Goal: Transaction & Acquisition: Purchase product/service

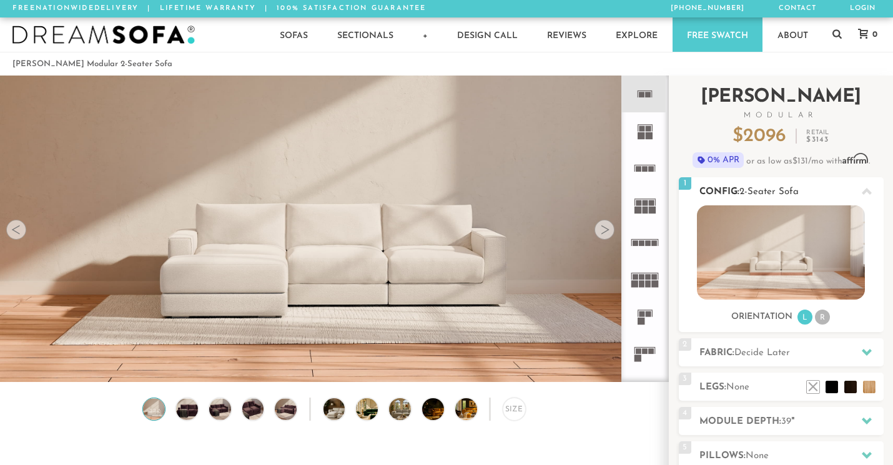
click at [827, 316] on li "R" at bounding box center [822, 317] width 15 height 15
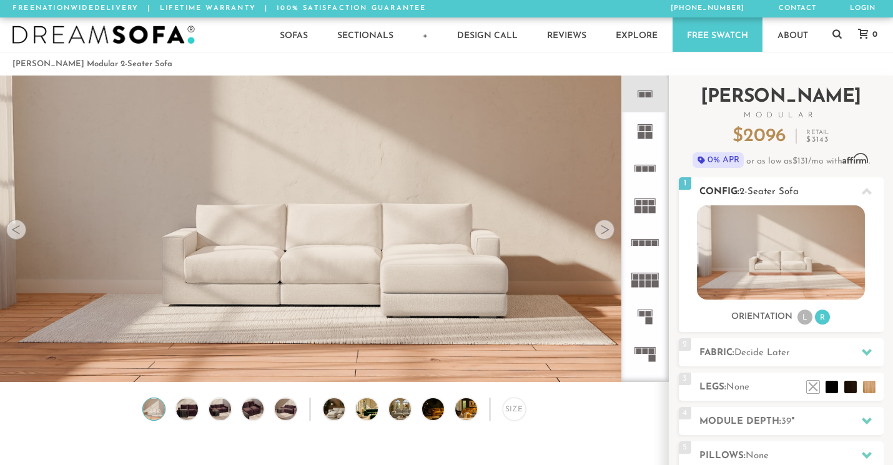
click at [803, 317] on li "L" at bounding box center [805, 317] width 15 height 15
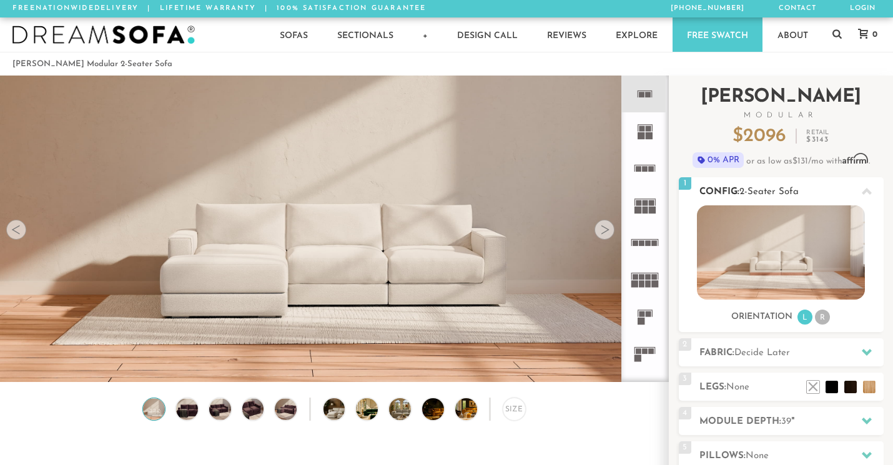
click at [815, 318] on li "R" at bounding box center [822, 317] width 15 height 15
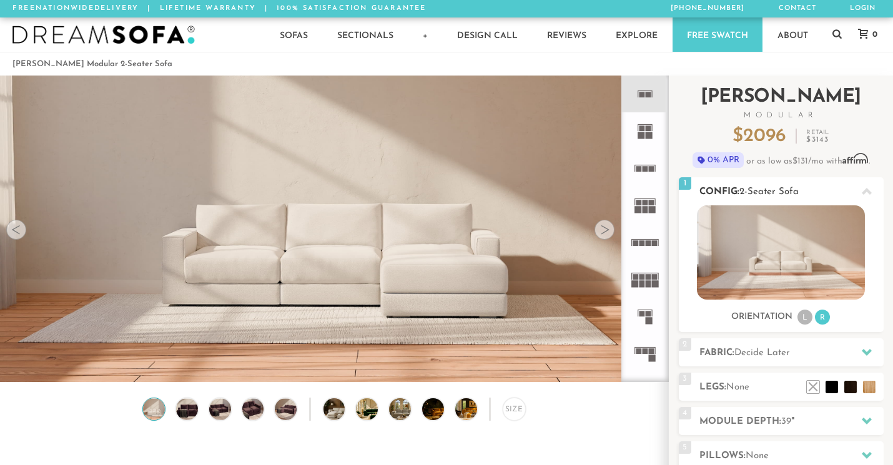
click at [804, 320] on li "L" at bounding box center [805, 317] width 15 height 15
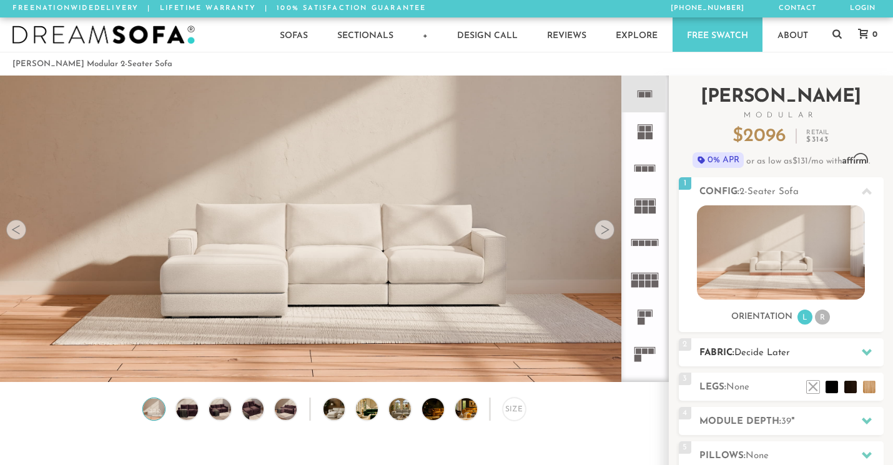
click at [788, 355] on span "Decide Later" at bounding box center [762, 353] width 56 height 9
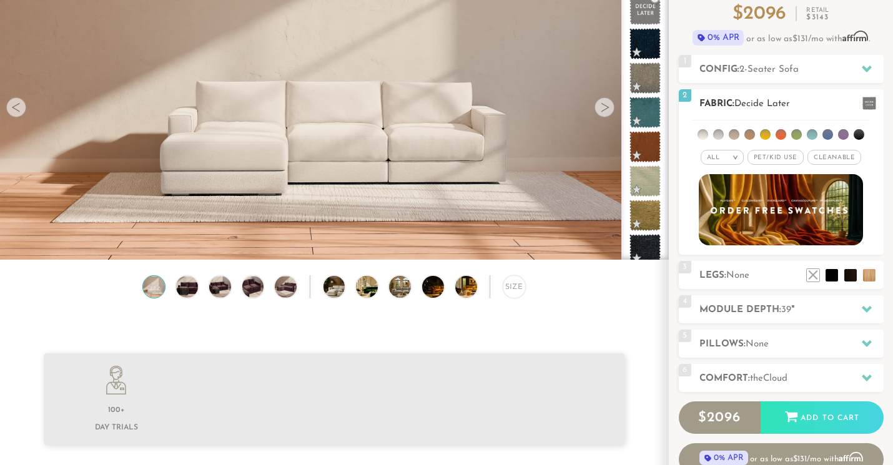
scroll to position [127, 0]
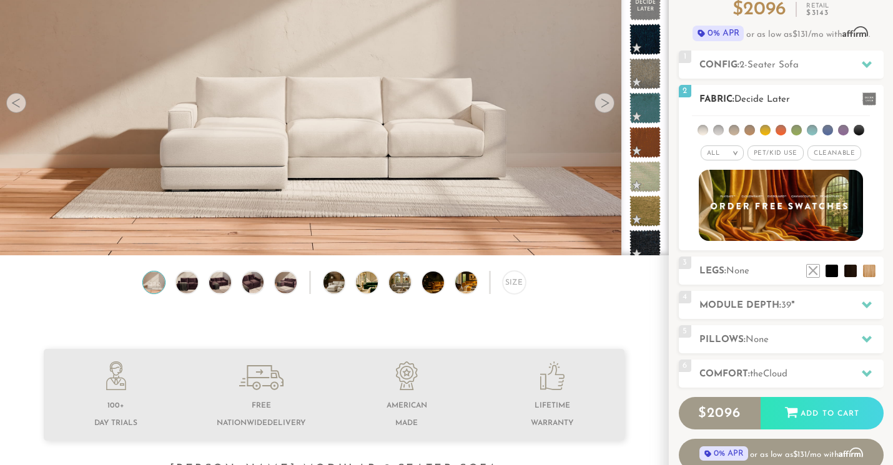
click at [869, 99] on span at bounding box center [870, 98] width 14 height 13
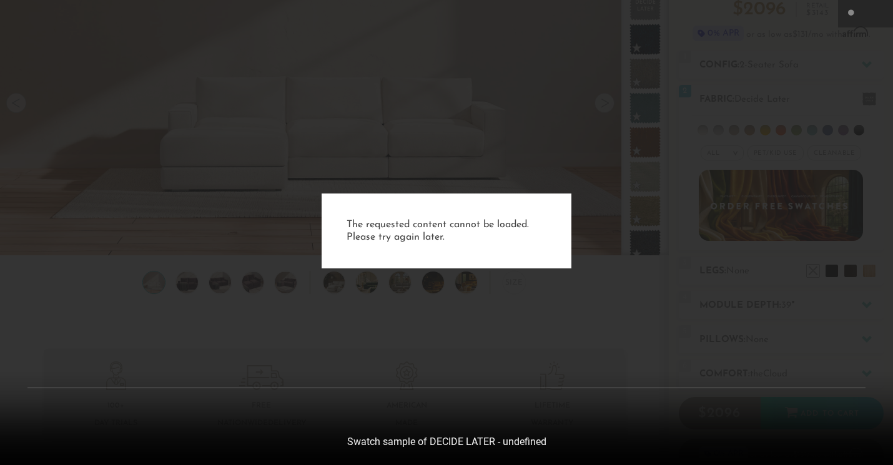
click at [843, 83] on div "The requested content cannot be loaded. Please try again later." at bounding box center [446, 232] width 893 height 465
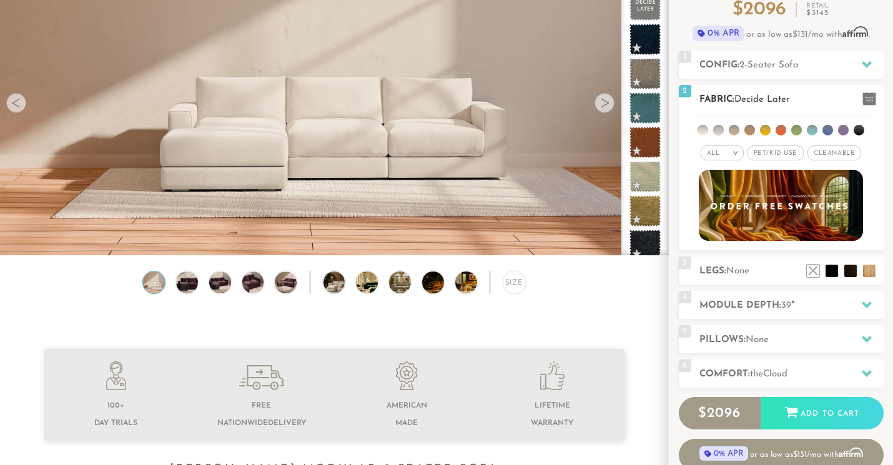
click at [721, 132] on li at bounding box center [718, 130] width 11 height 11
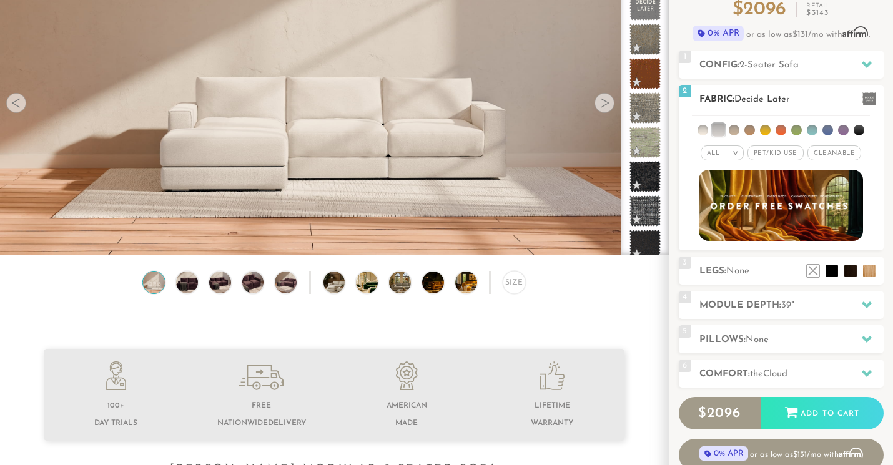
click at [707, 131] on li at bounding box center [703, 130] width 11 height 11
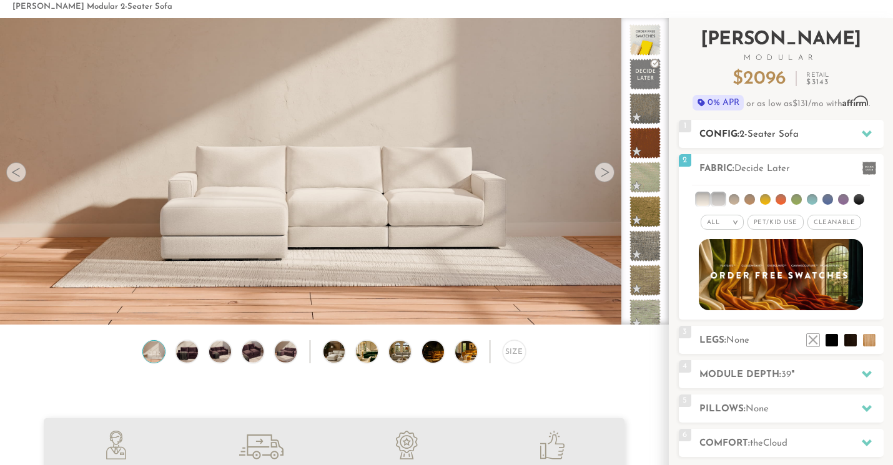
scroll to position [60, 0]
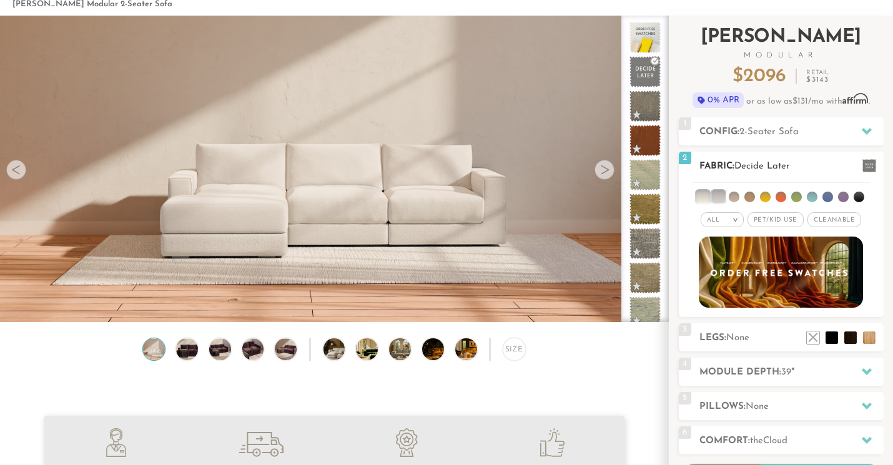
click at [733, 219] on em ">" at bounding box center [735, 220] width 9 height 6
click at [709, 324] on li "Luxury" at bounding box center [722, 325] width 43 height 17
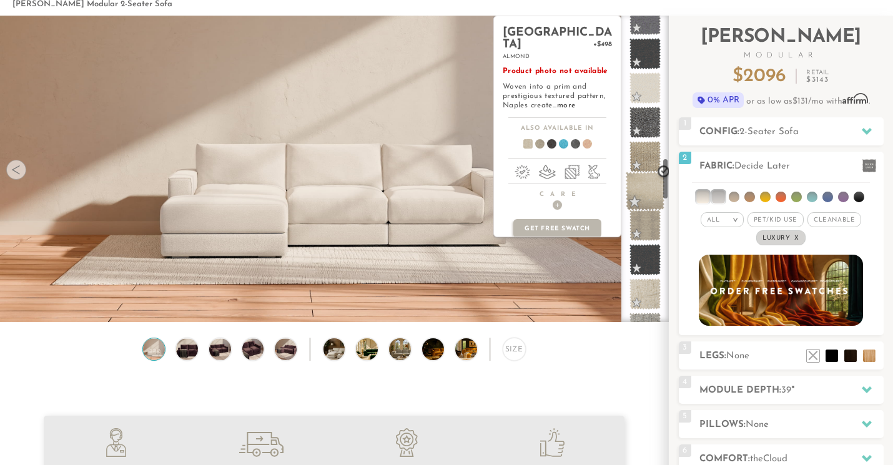
scroll to position [1043, 0]
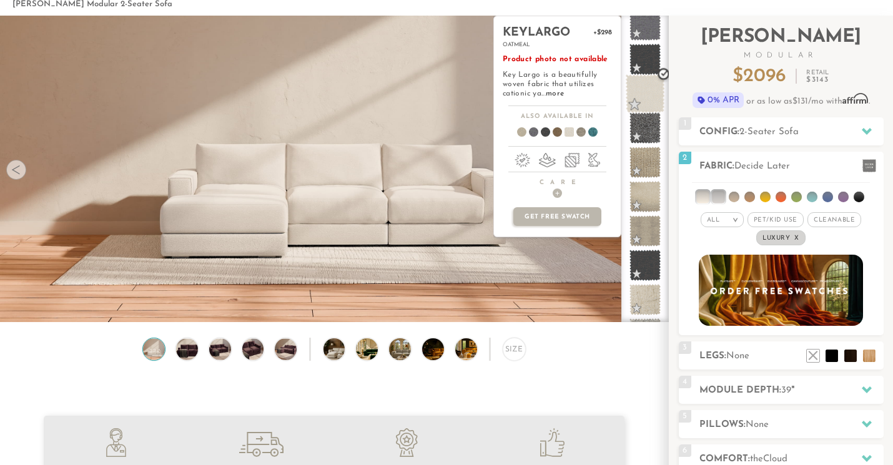
click at [648, 92] on span at bounding box center [645, 93] width 39 height 39
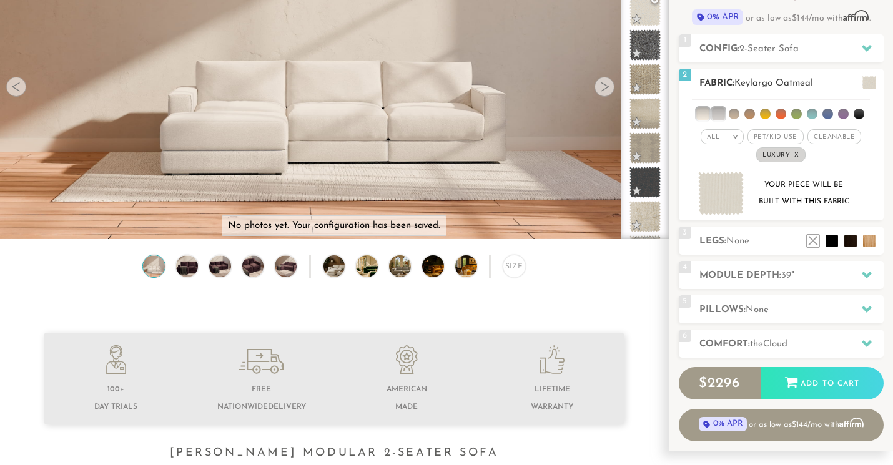
scroll to position [147, 0]
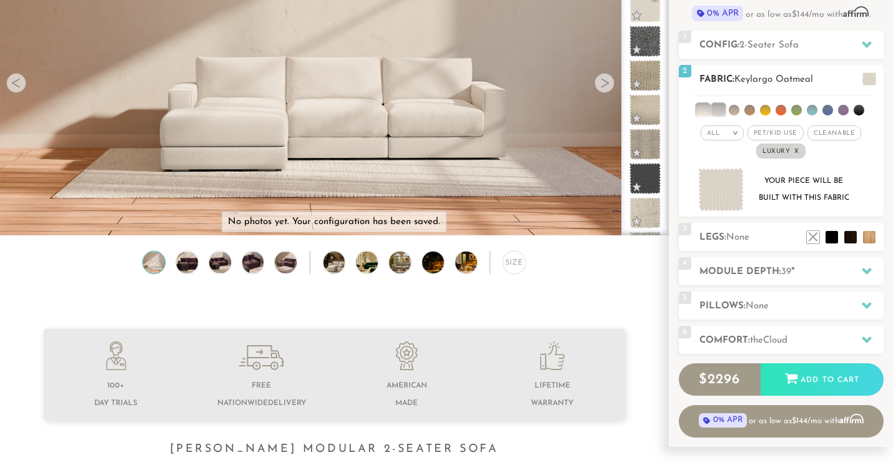
click at [796, 156] on span "Luxury x" at bounding box center [780, 151] width 49 height 15
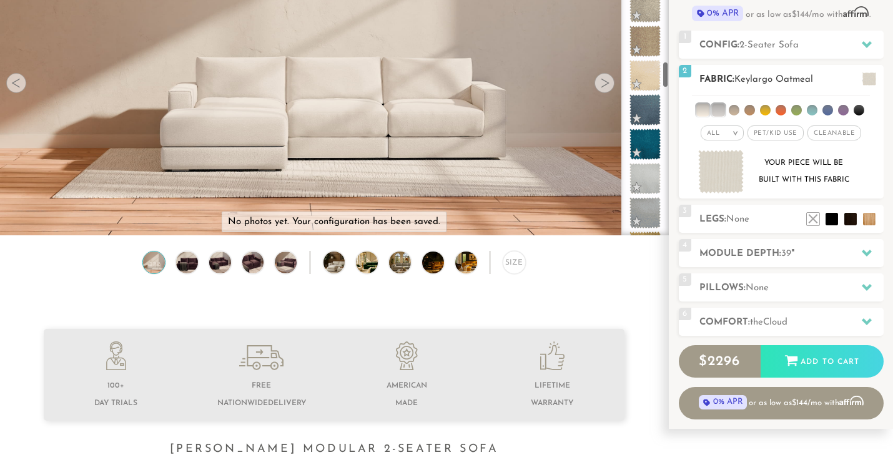
scroll to position [1490, 0]
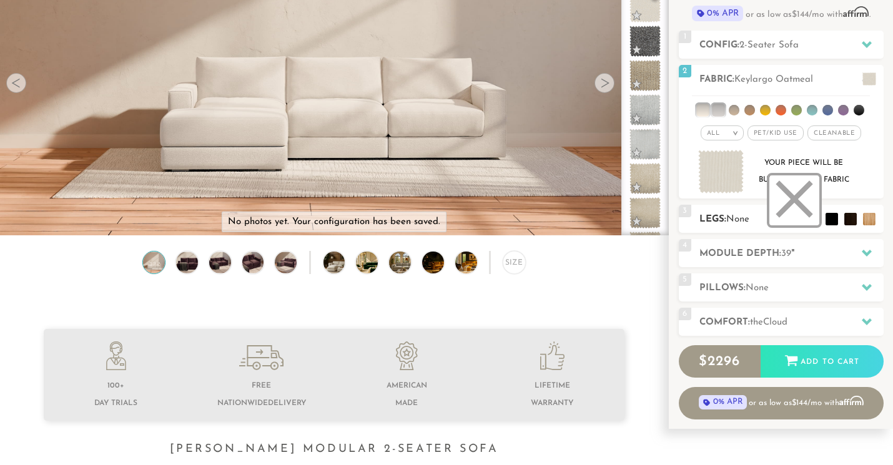
click at [810, 222] on li at bounding box center [794, 200] width 50 height 50
click at [774, 251] on h2 "Module Depth: 39 "" at bounding box center [792, 254] width 184 height 14
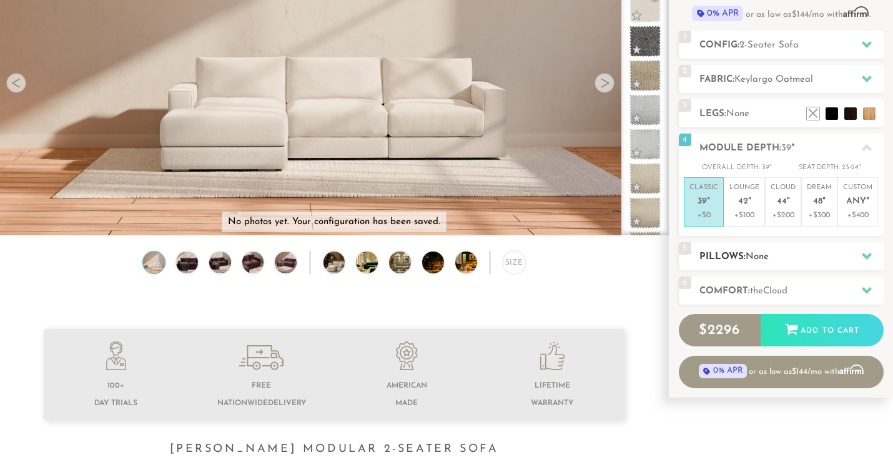
click at [783, 254] on h2 "Pillows: None" at bounding box center [792, 257] width 184 height 14
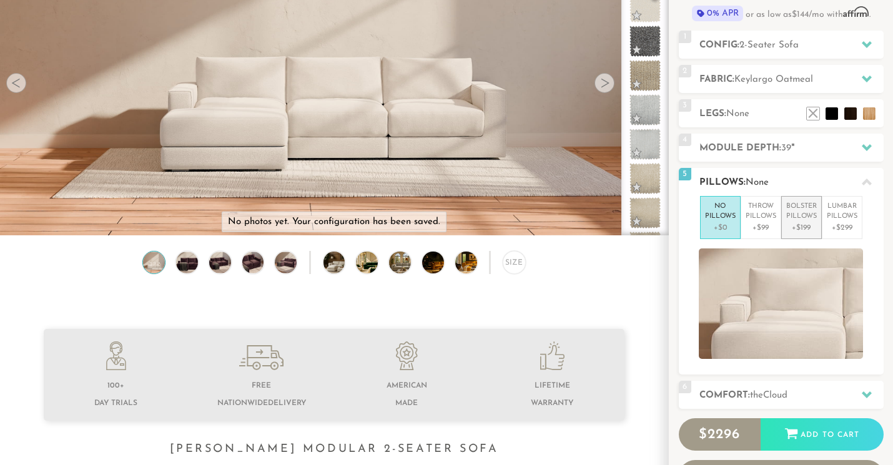
click at [805, 216] on p "Bolster Pillows" at bounding box center [801, 212] width 31 height 21
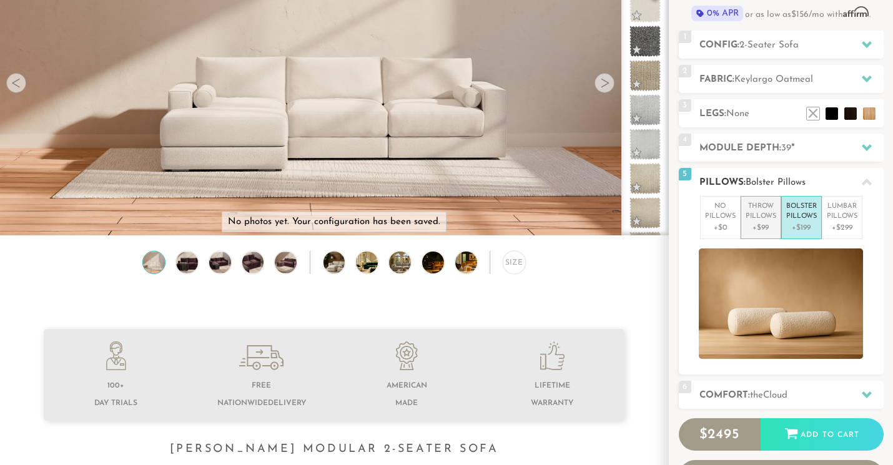
click at [774, 220] on p "Throw Pillows" at bounding box center [761, 212] width 31 height 21
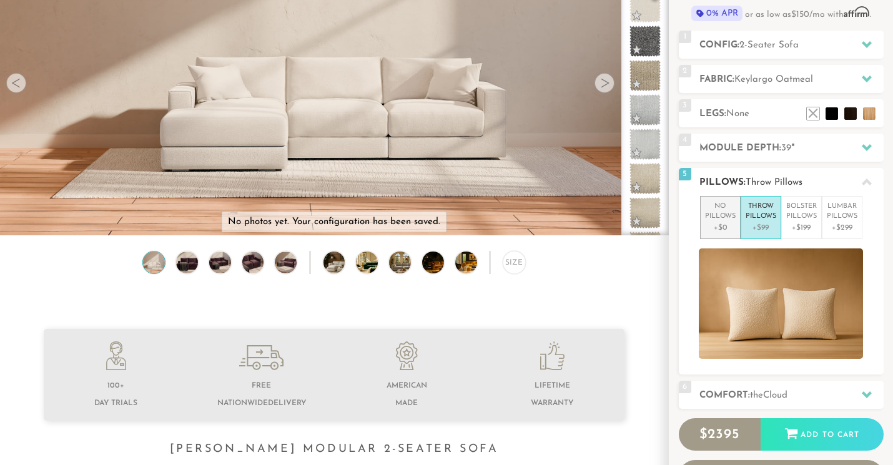
click at [727, 215] on p "No Pillows" at bounding box center [720, 212] width 31 height 21
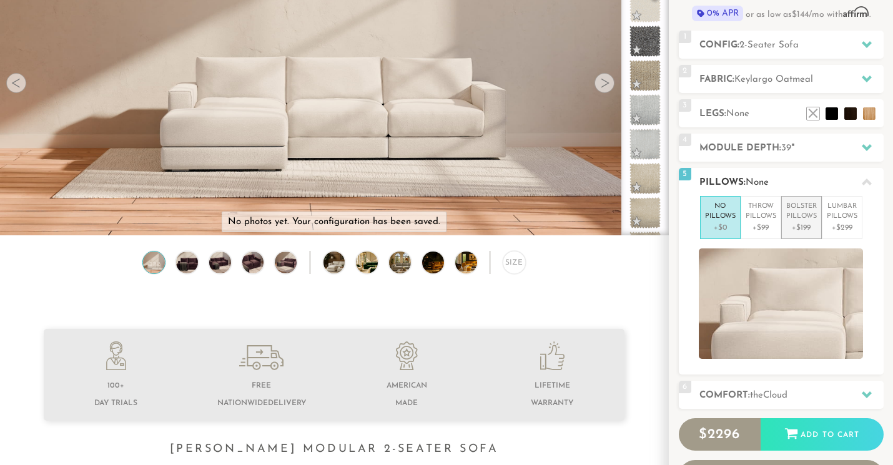
click at [793, 224] on p "+$199" at bounding box center [801, 227] width 31 height 11
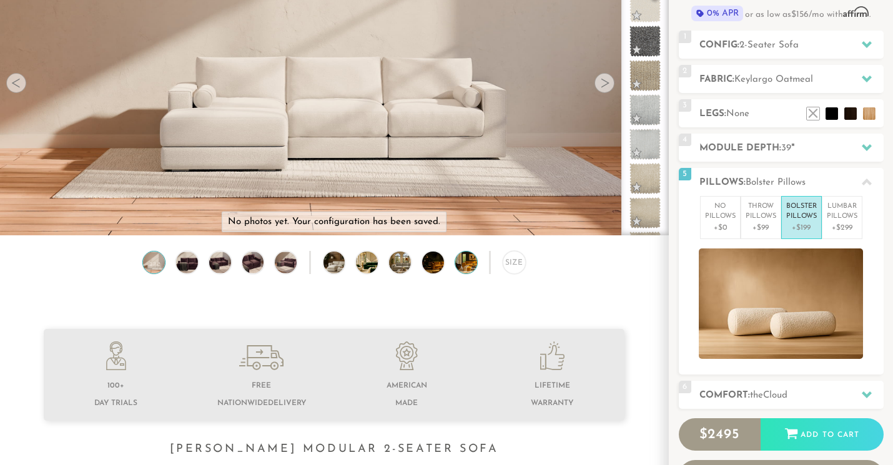
click at [468, 263] on img at bounding box center [474, 263] width 39 height 22
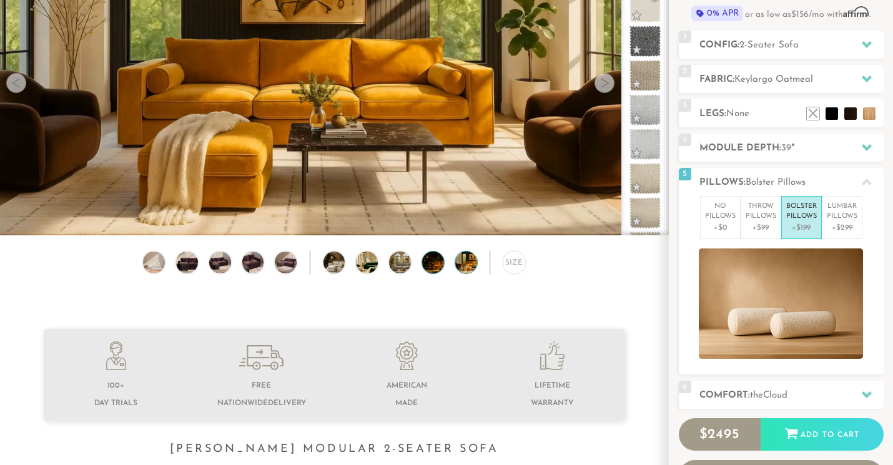
click at [428, 266] on img at bounding box center [441, 263] width 39 height 22
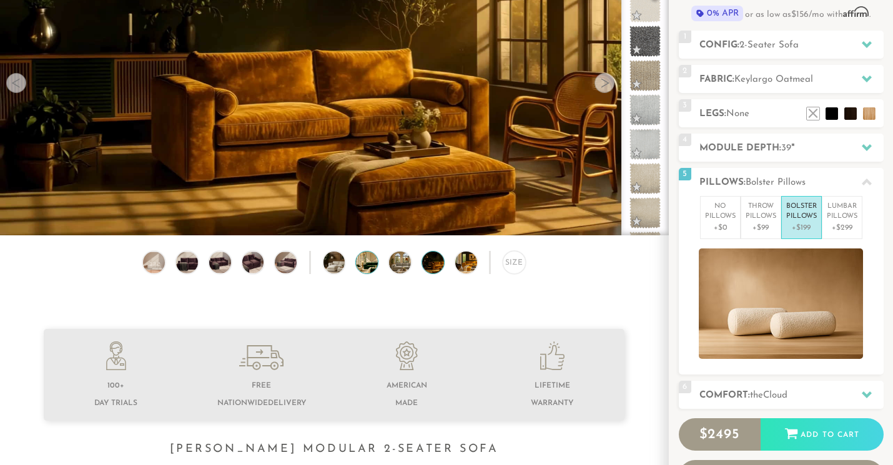
click at [360, 269] on img at bounding box center [375, 263] width 39 height 22
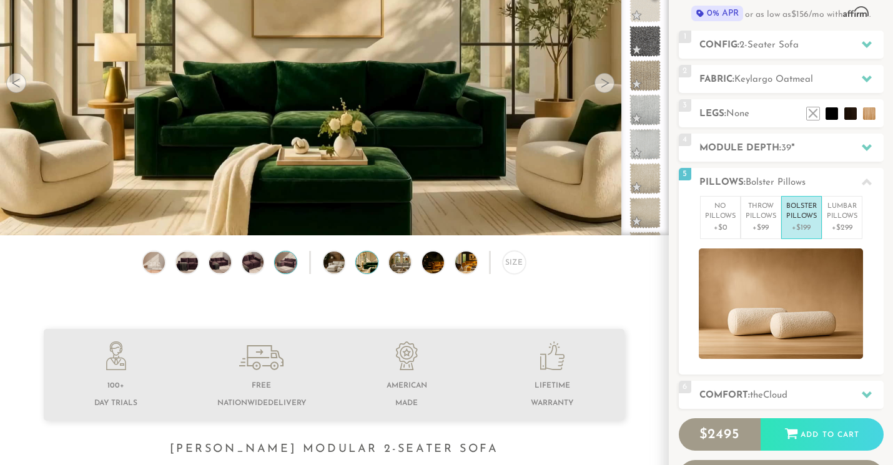
click at [294, 273] on img at bounding box center [286, 263] width 26 height 22
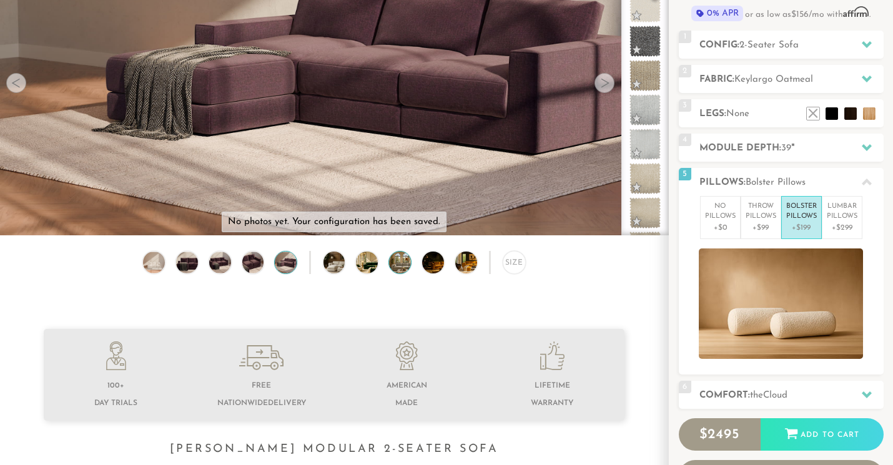
click at [408, 260] on img at bounding box center [408, 263] width 39 height 22
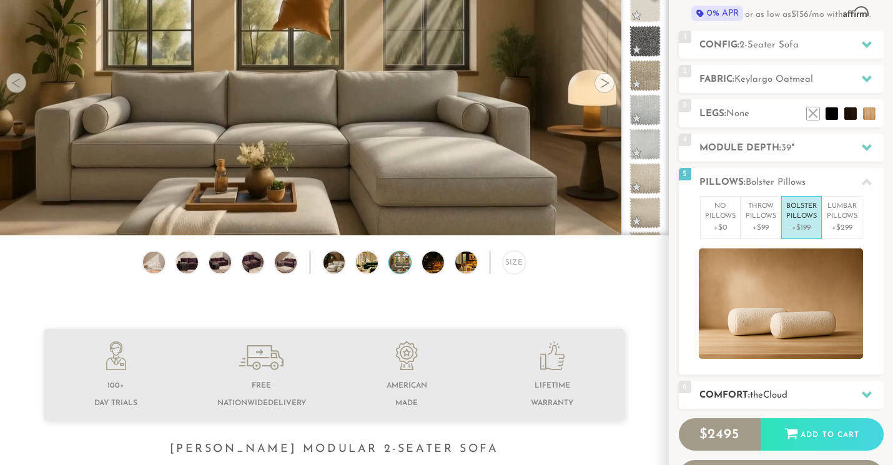
click at [757, 394] on span "the" at bounding box center [756, 395] width 13 height 9
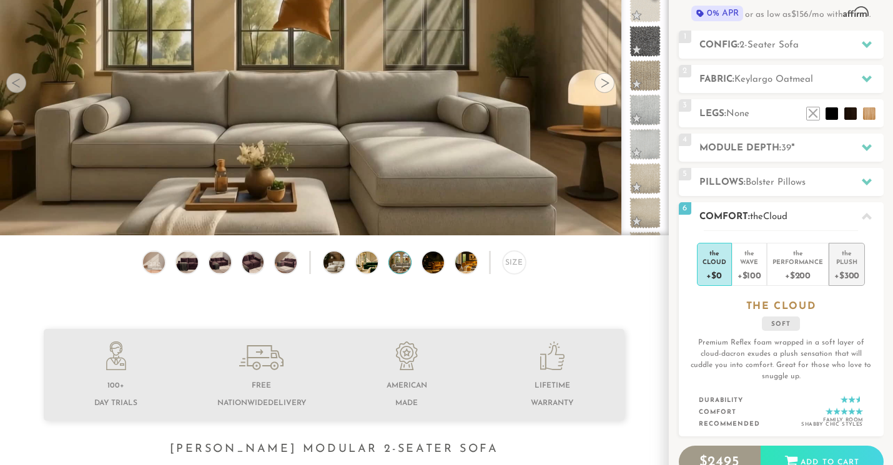
click at [846, 274] on div "+$300" at bounding box center [846, 275] width 25 height 18
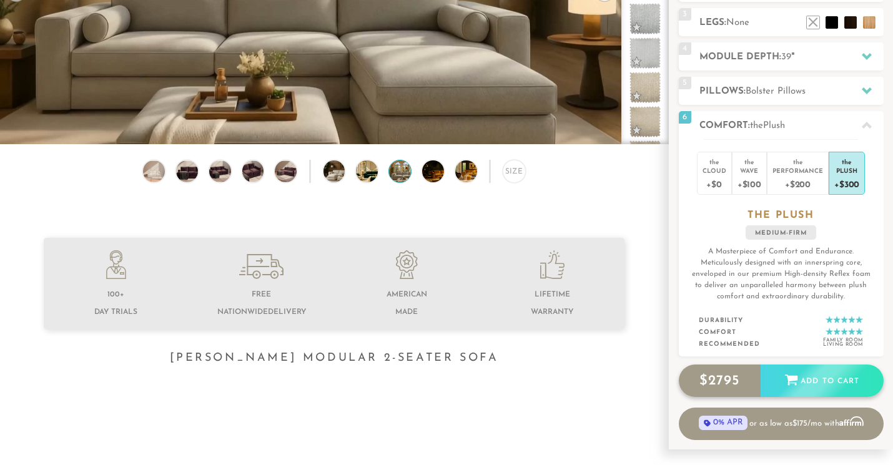
scroll to position [324, 0]
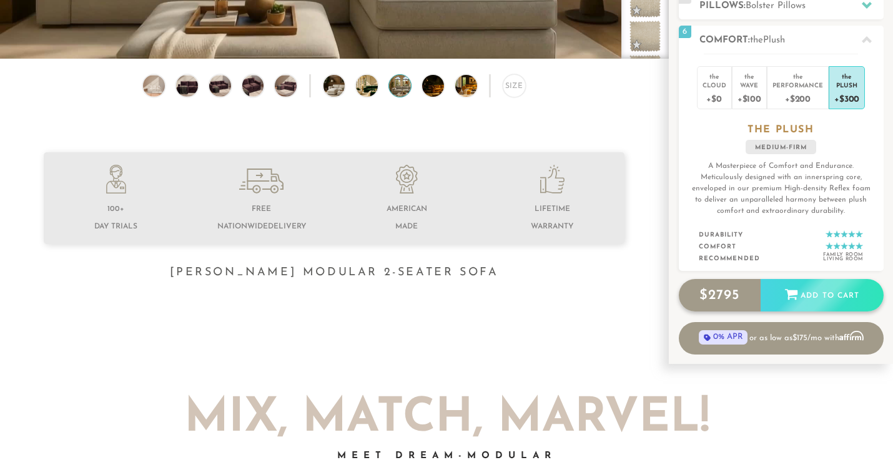
click at [790, 310] on div "Add to Cart" at bounding box center [822, 296] width 123 height 34
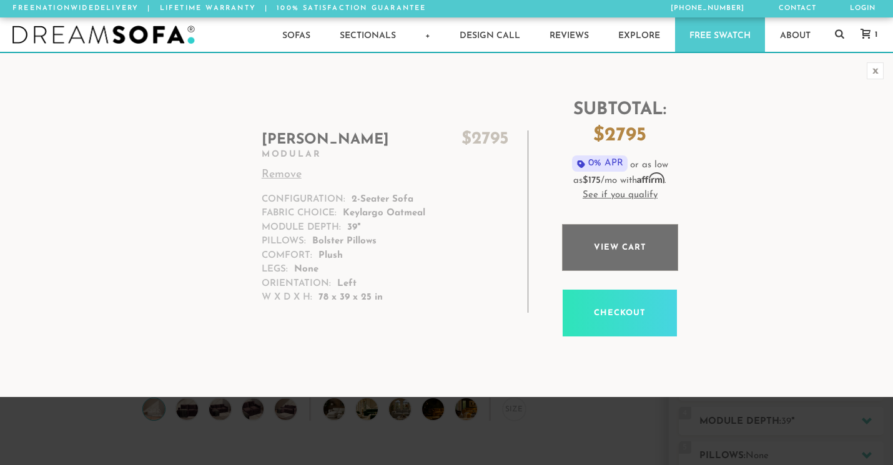
click at [586, 237] on link "View cart" at bounding box center [620, 247] width 116 height 47
